Goal: Transaction & Acquisition: Purchase product/service

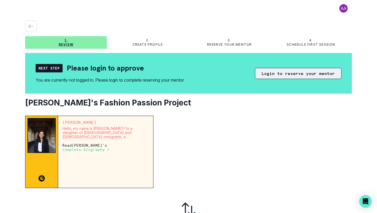
click at [275, 74] on button "Login to reserve your mentor" at bounding box center [298, 73] width 86 height 11
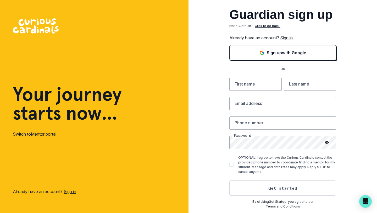
click at [287, 37] on link "Sign in" at bounding box center [286, 37] width 13 height 5
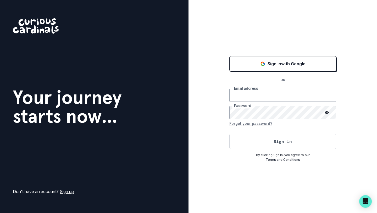
click at [273, 92] on input "email" at bounding box center [282, 94] width 107 height 13
type input "[PERSON_NAME][EMAIL_ADDRESS][PERSON_NAME][PERSON_NAME][DOMAIN_NAME]"
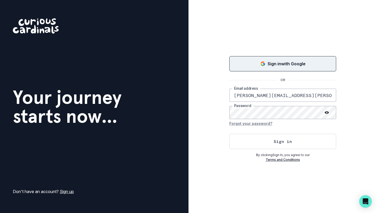
click at [281, 66] on p "Sign in with Google" at bounding box center [287, 63] width 38 height 6
click at [268, 66] on p "Sign in with Google" at bounding box center [287, 63] width 38 height 6
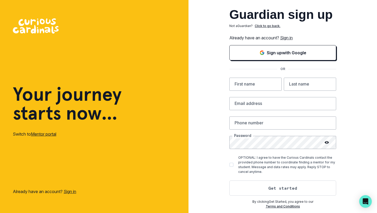
click at [272, 26] on p "Click to go back." at bounding box center [268, 26] width 26 height 5
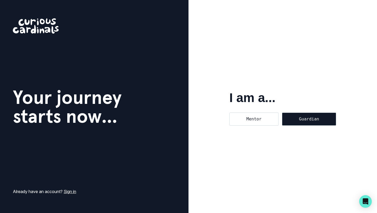
click at [301, 125] on div "Guardian" at bounding box center [309, 118] width 54 height 13
click at [282, 112] on input "Guardian" at bounding box center [282, 112] width 0 height 0
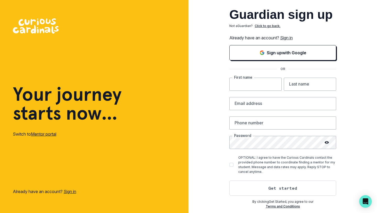
click at [265, 86] on input "text" at bounding box center [255, 83] width 52 height 13
type input "[PERSON_NAME]"
type input "Morilla"
type input "[PERSON_NAME][EMAIL_ADDRESS][PERSON_NAME][PERSON_NAME][DOMAIN_NAME]"
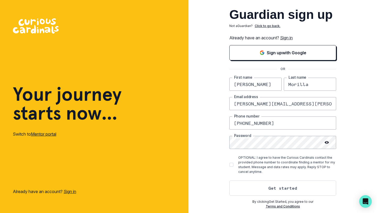
type input "[PHONE_NUMBER]"
click at [277, 185] on button "Get started" at bounding box center [282, 187] width 107 height 15
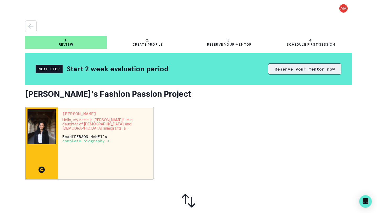
click at [309, 74] on button "Reserve your mentor now" at bounding box center [304, 68] width 73 height 11
